Goal: Information Seeking & Learning: Find specific fact

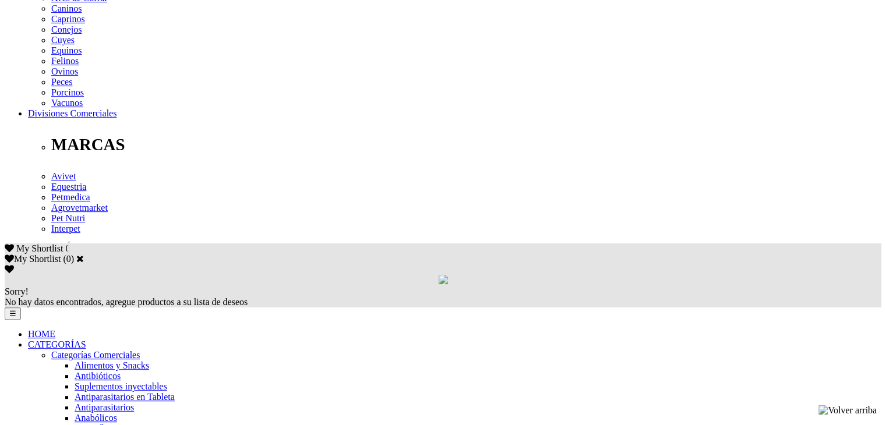
scroll to position [524, 0]
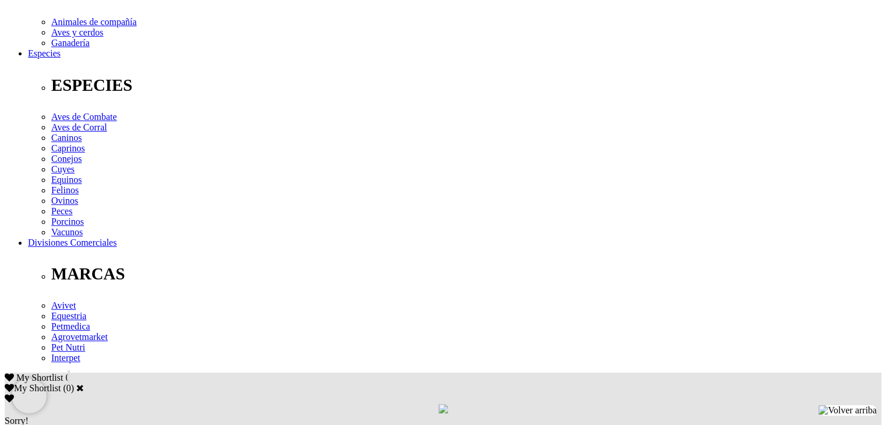
scroll to position [408, 0]
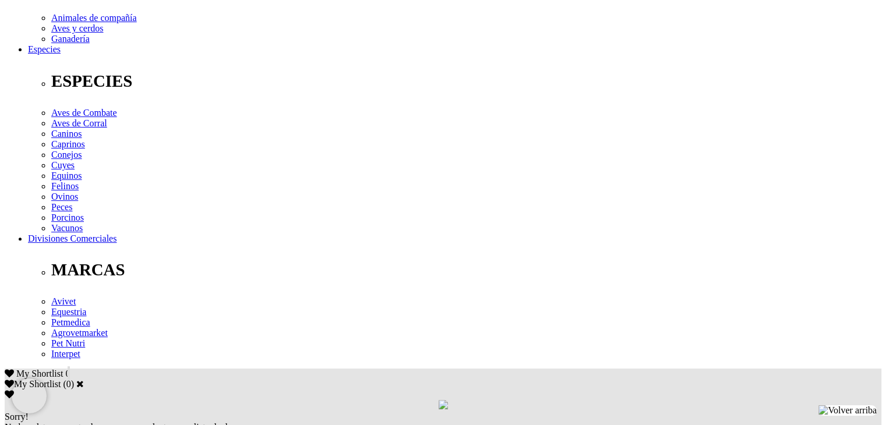
drag, startPoint x: 359, startPoint y: 203, endPoint x: 121, endPoint y: 185, distance: 238.3
copy p "Cloruro de calcio 2 mg, Vitamina A 50 000 UI, Vitamina D3 ([MEDICAL_DATA]) 7500…"
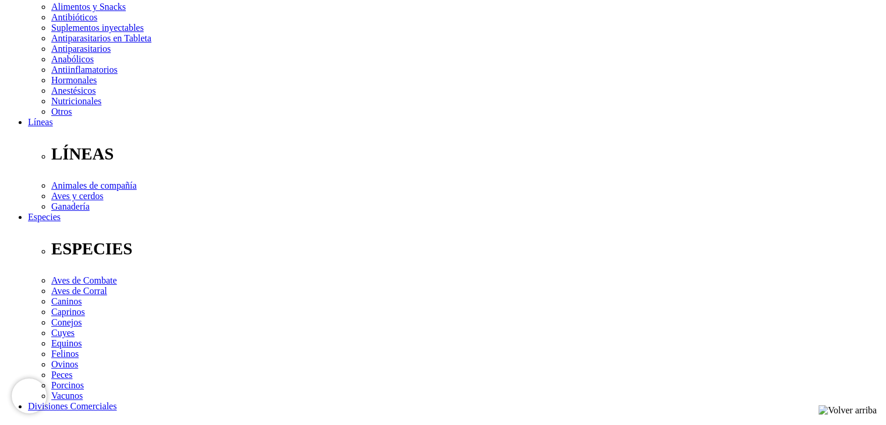
scroll to position [233, 0]
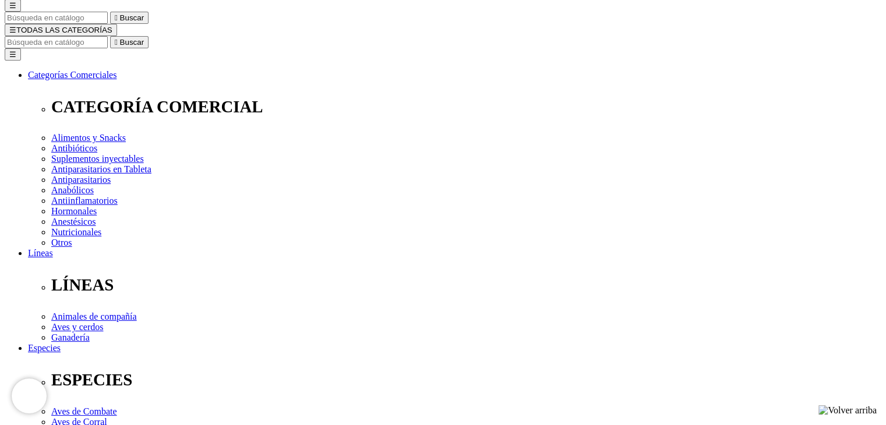
scroll to position [116, 0]
